Goal: Information Seeking & Learning: Learn about a topic

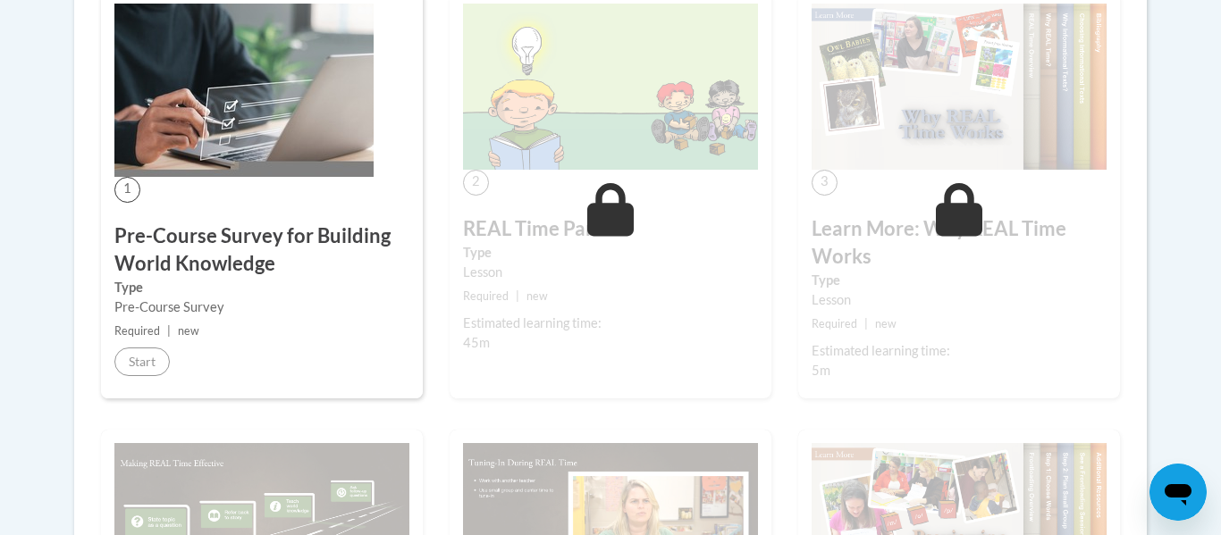
scroll to position [558, 0]
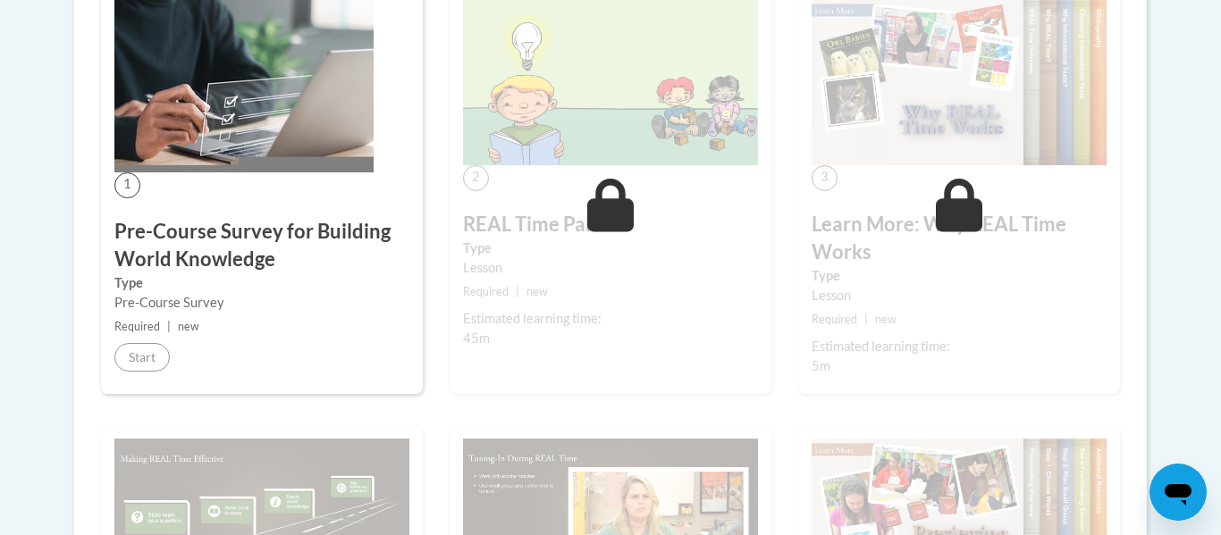
click at [142, 373] on div "1 Pre-Course Survey for Building World Knowledge Type Pre-Course Survey Require…" at bounding box center [262, 190] width 322 height 408
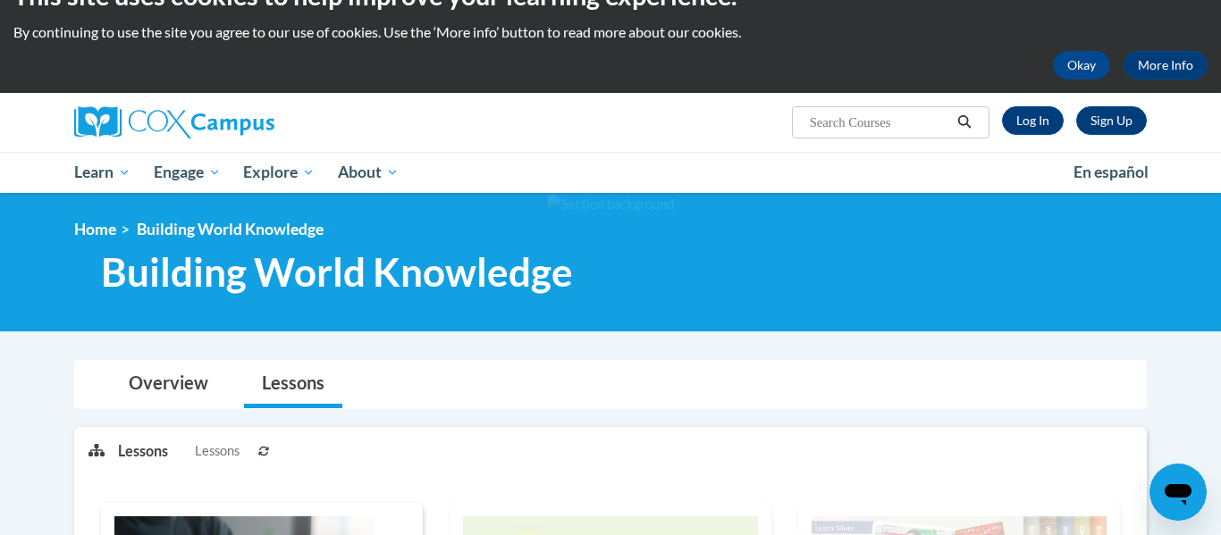
scroll to position [38, 0]
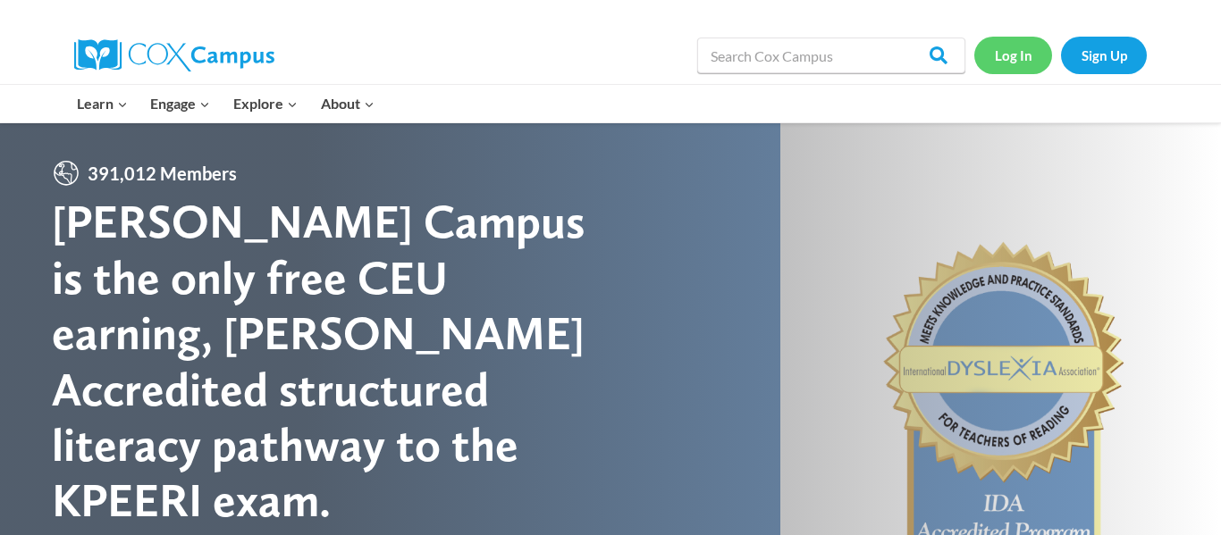
click at [1013, 60] on link "Log In" at bounding box center [1013, 55] width 78 height 37
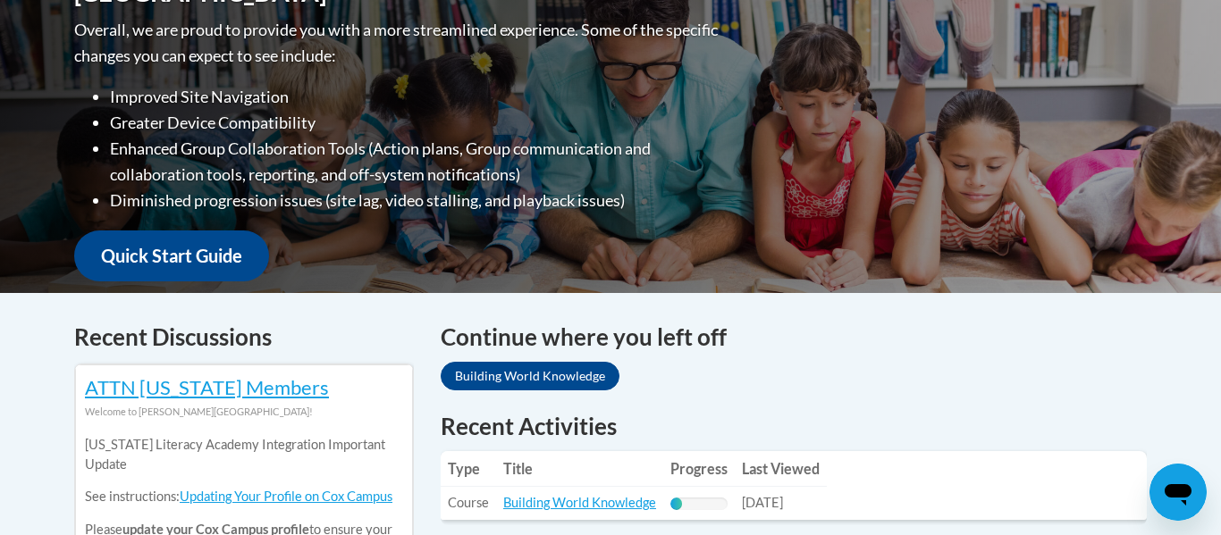
scroll to position [793, 0]
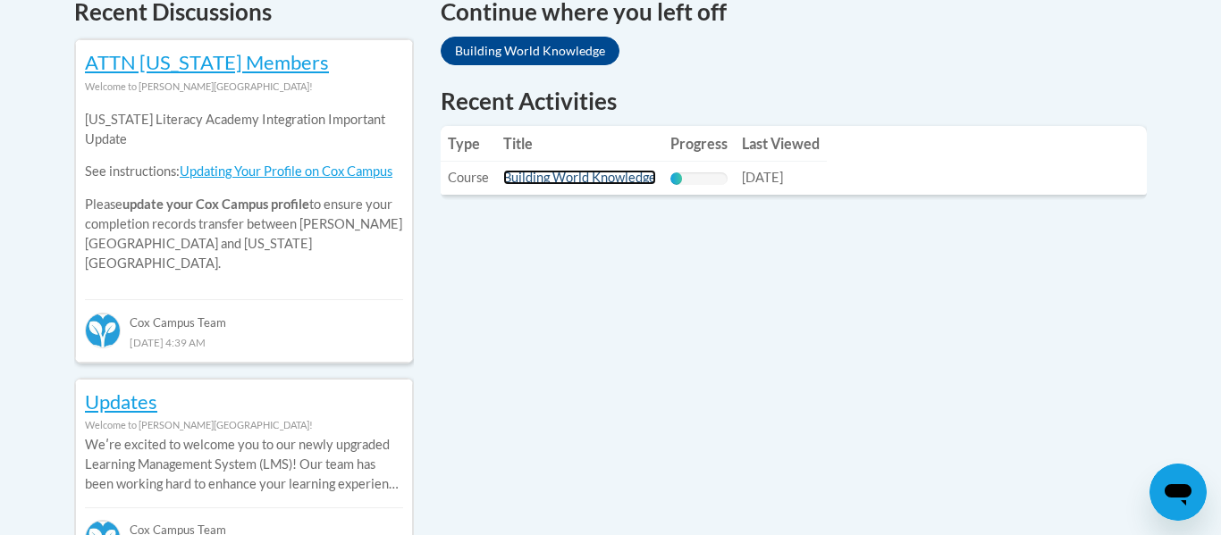
click at [609, 171] on link "Building World Knowledge" at bounding box center [579, 177] width 153 height 15
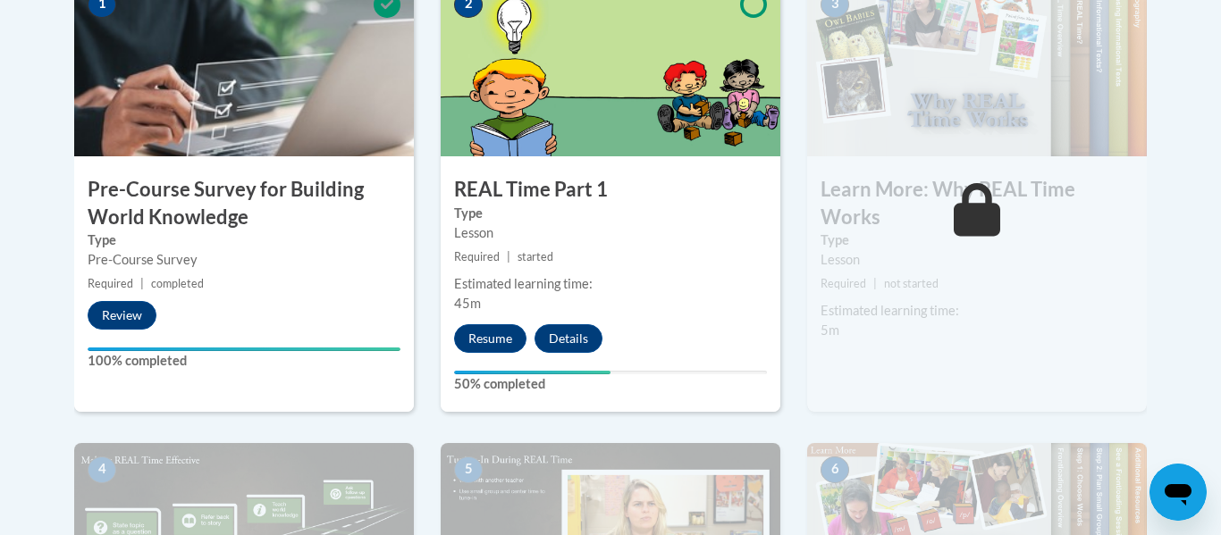
scroll to position [654, 0]
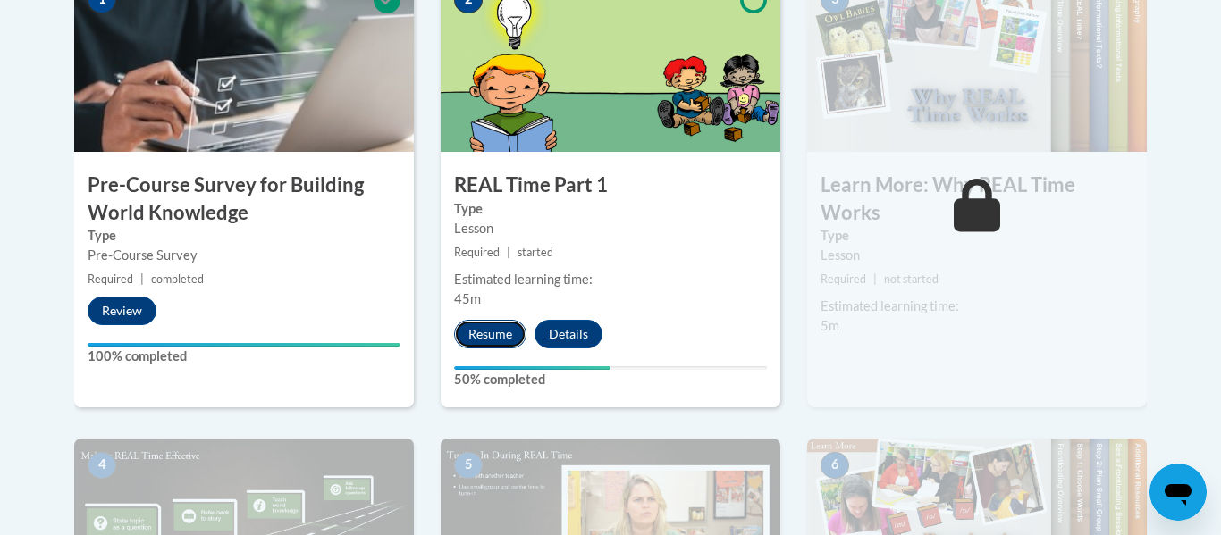
click at [489, 329] on button "Resume" at bounding box center [490, 334] width 72 height 29
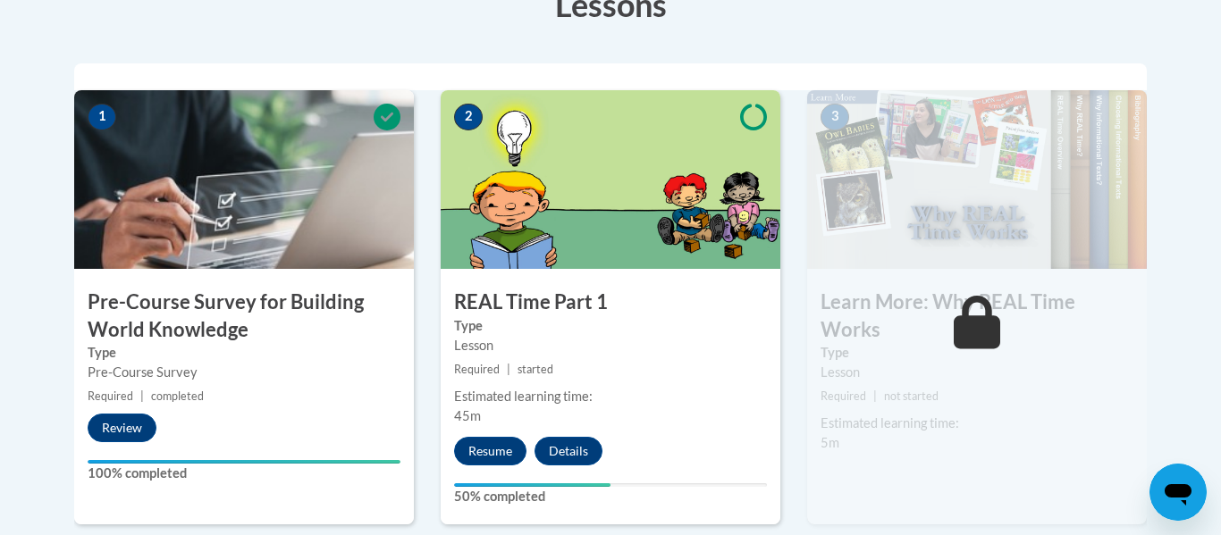
scroll to position [537, 0]
click at [493, 439] on button "Resume" at bounding box center [490, 451] width 72 height 29
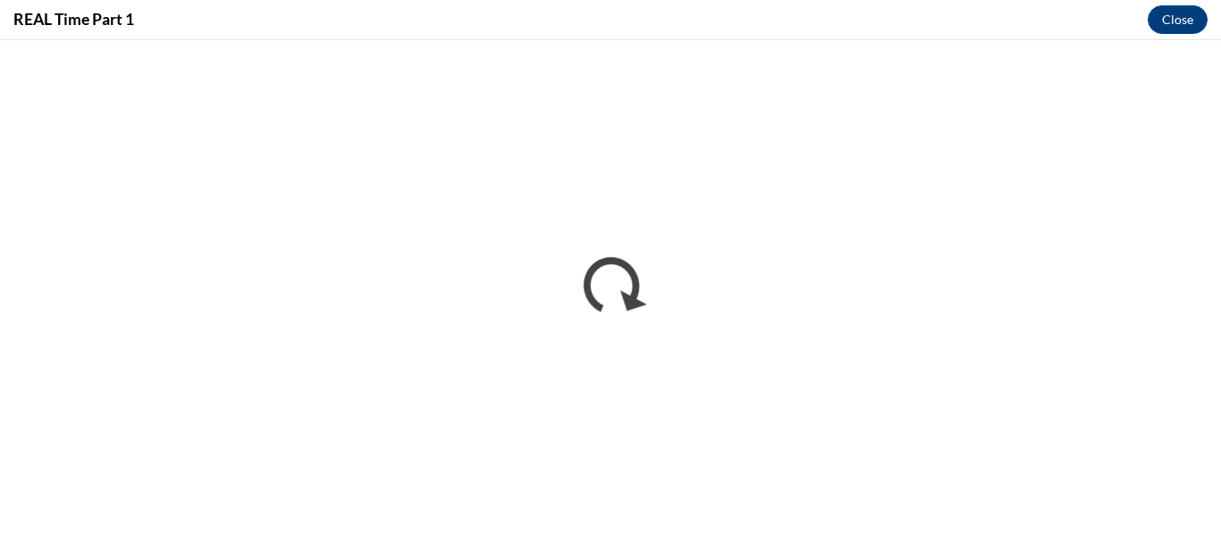
scroll to position [0, 0]
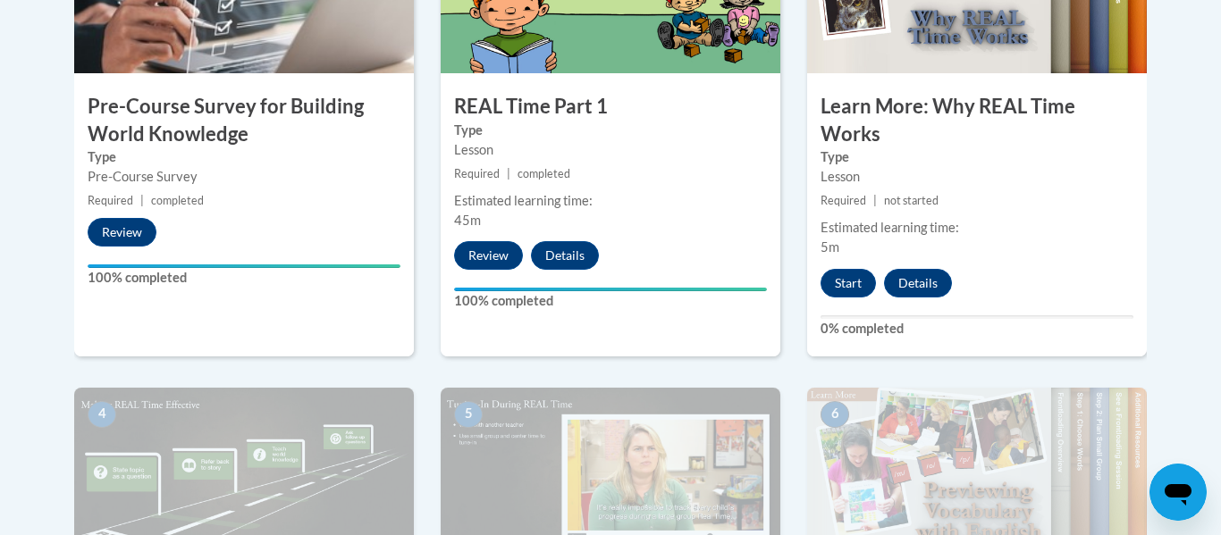
scroll to position [733, 0]
click at [851, 282] on button "Start" at bounding box center [847, 283] width 55 height 29
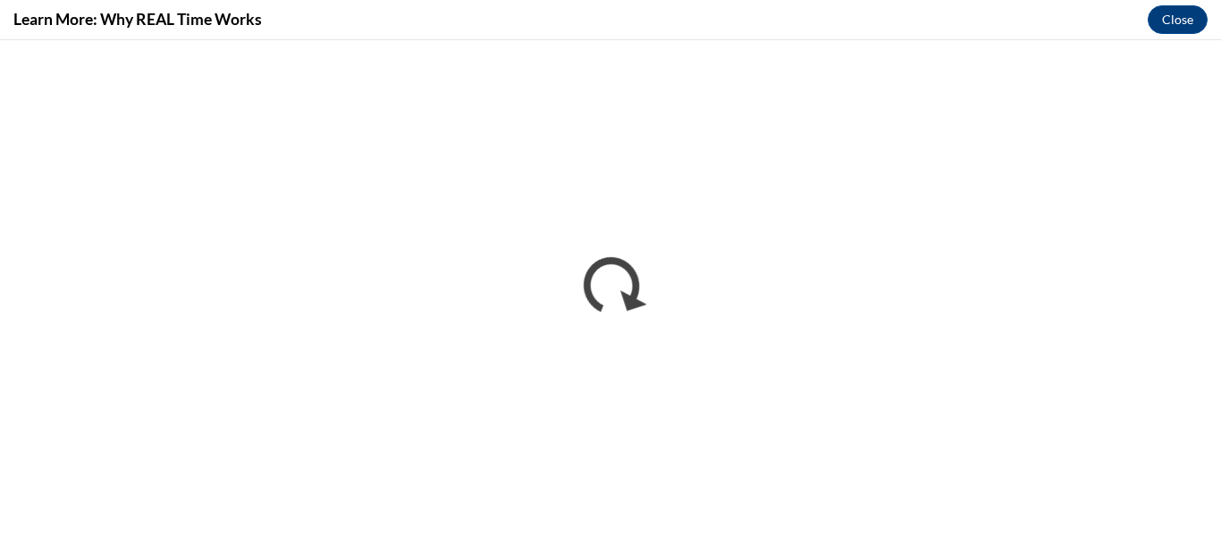
scroll to position [0, 0]
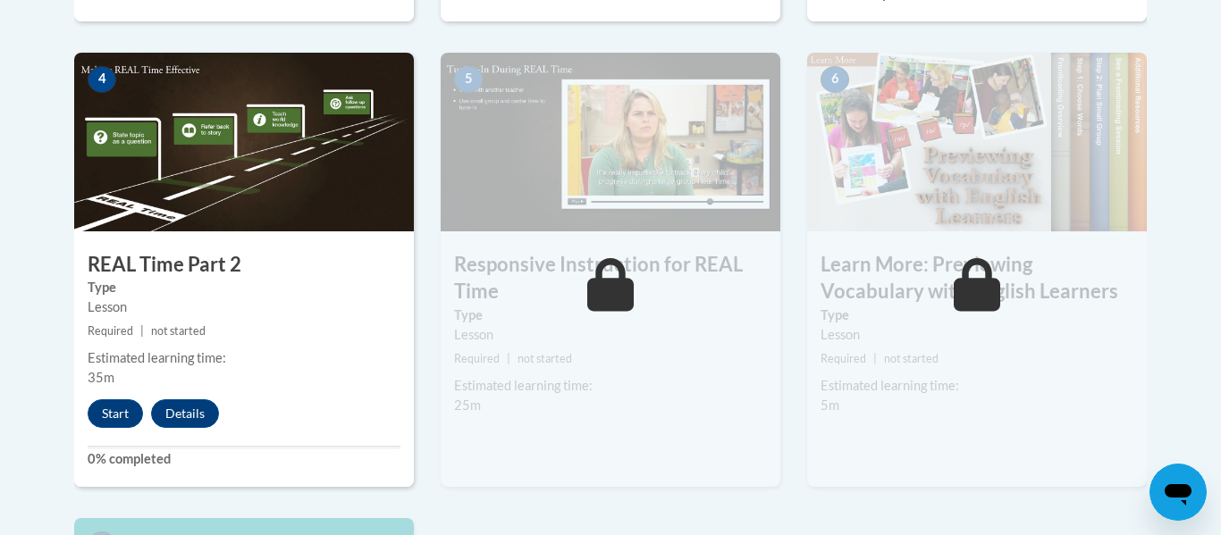
scroll to position [1069, 0]
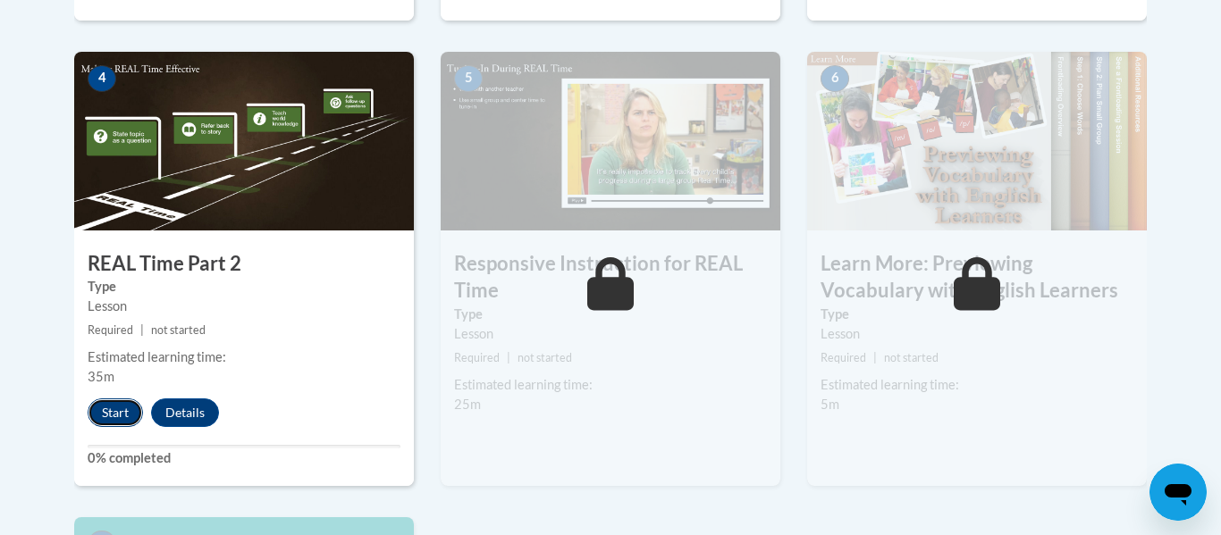
click at [105, 418] on button "Start" at bounding box center [115, 413] width 55 height 29
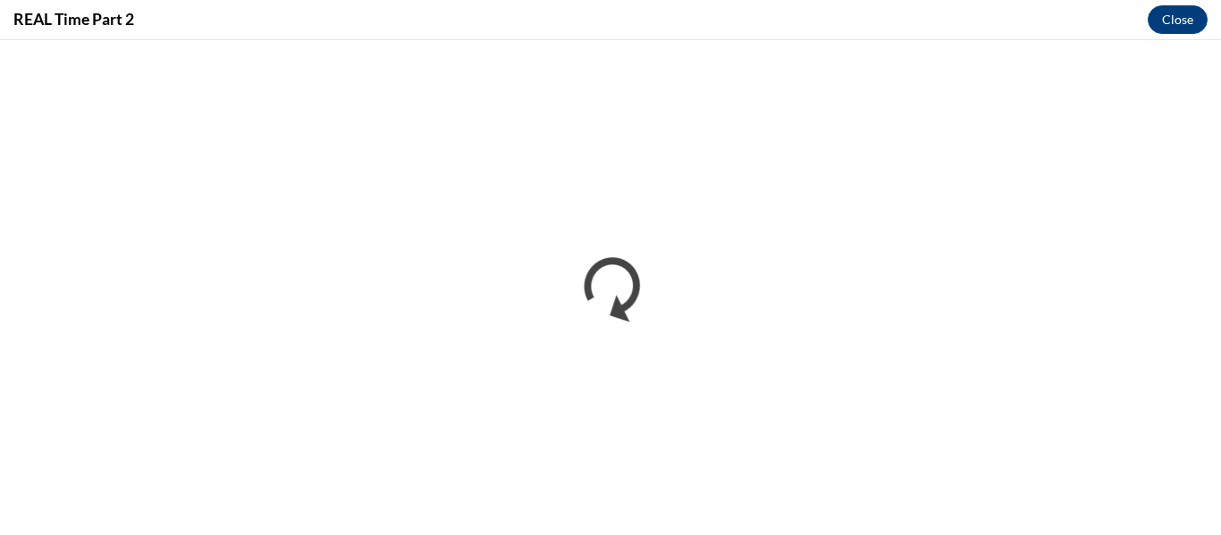
scroll to position [0, 0]
